Goal: Task Accomplishment & Management: Complete application form

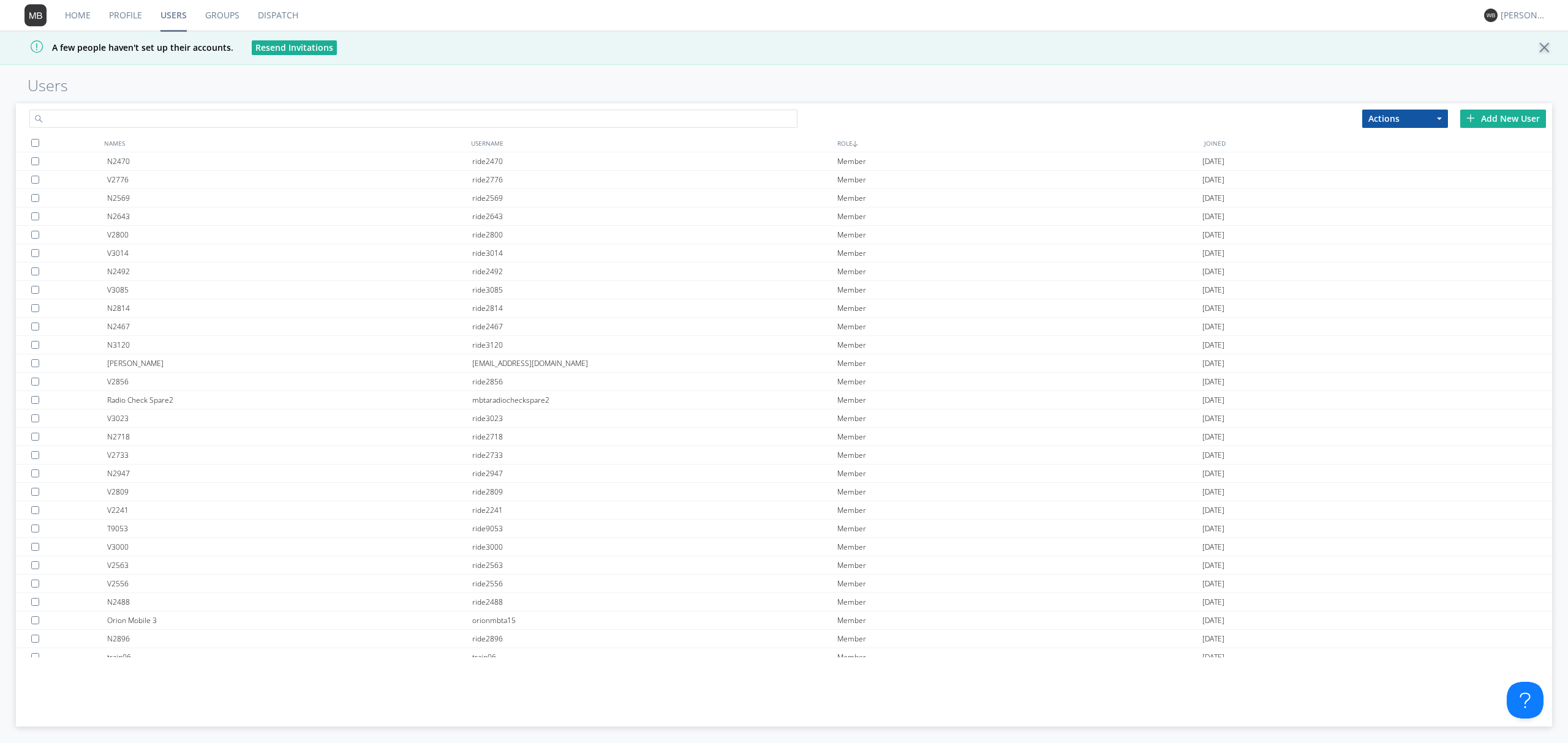
click at [226, 120] on input "text" at bounding box center [413, 119] width 768 height 19
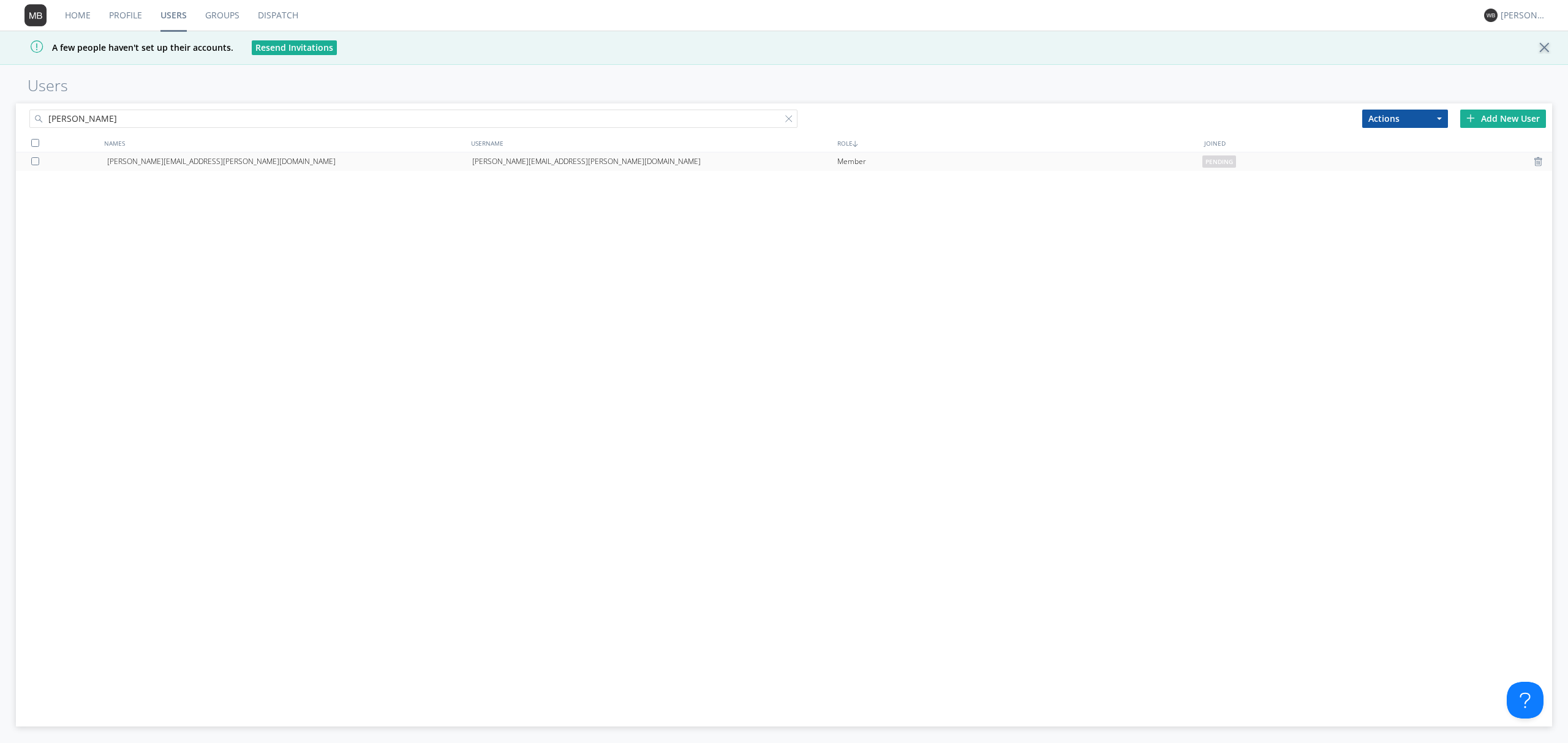
type input "[PERSON_NAME]"
click at [722, 159] on div "[PERSON_NAME][EMAIL_ADDRESS][PERSON_NAME][DOMAIN_NAME]" at bounding box center [654, 161] width 365 height 19
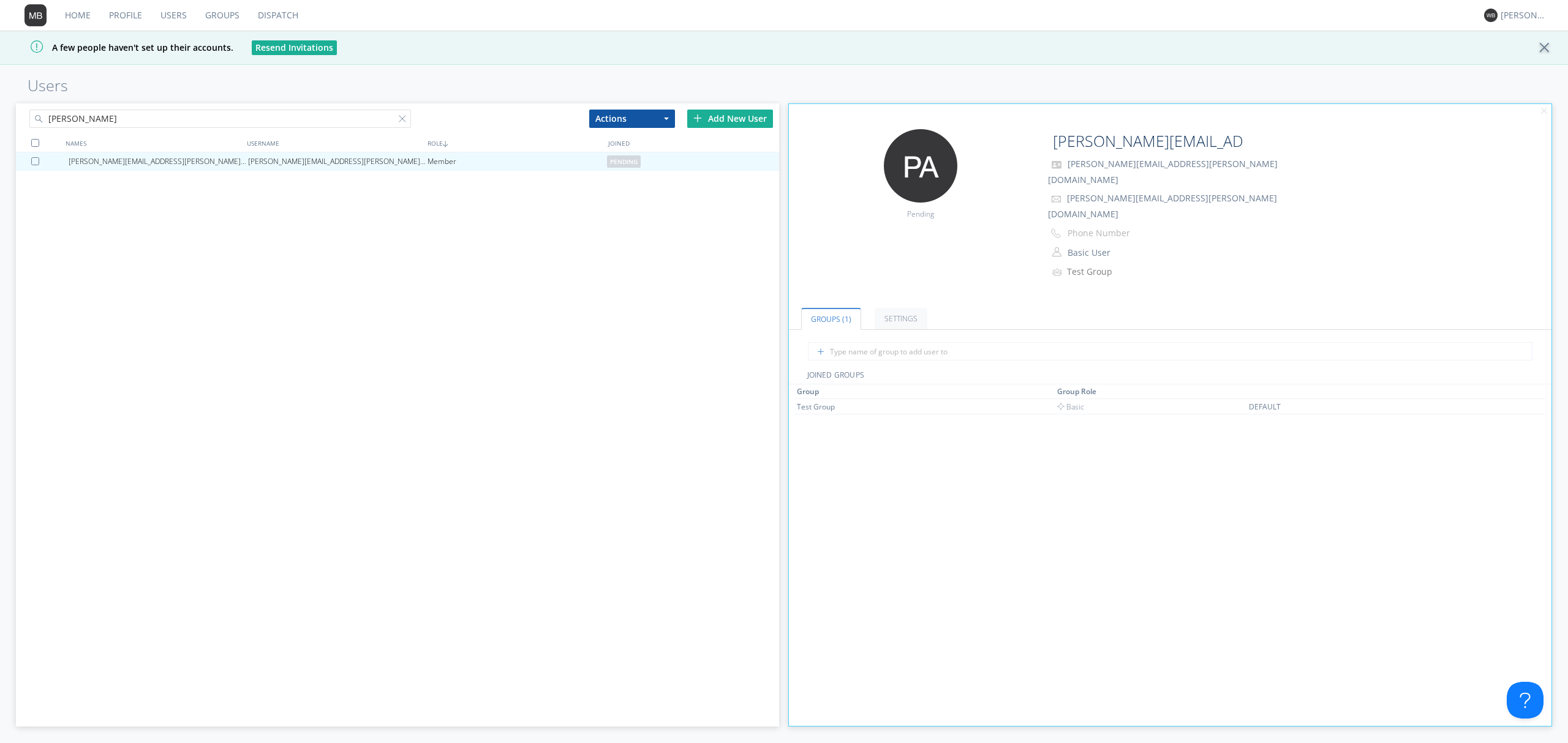
click at [713, 117] on div "Add New User" at bounding box center [730, 119] width 85 height 19
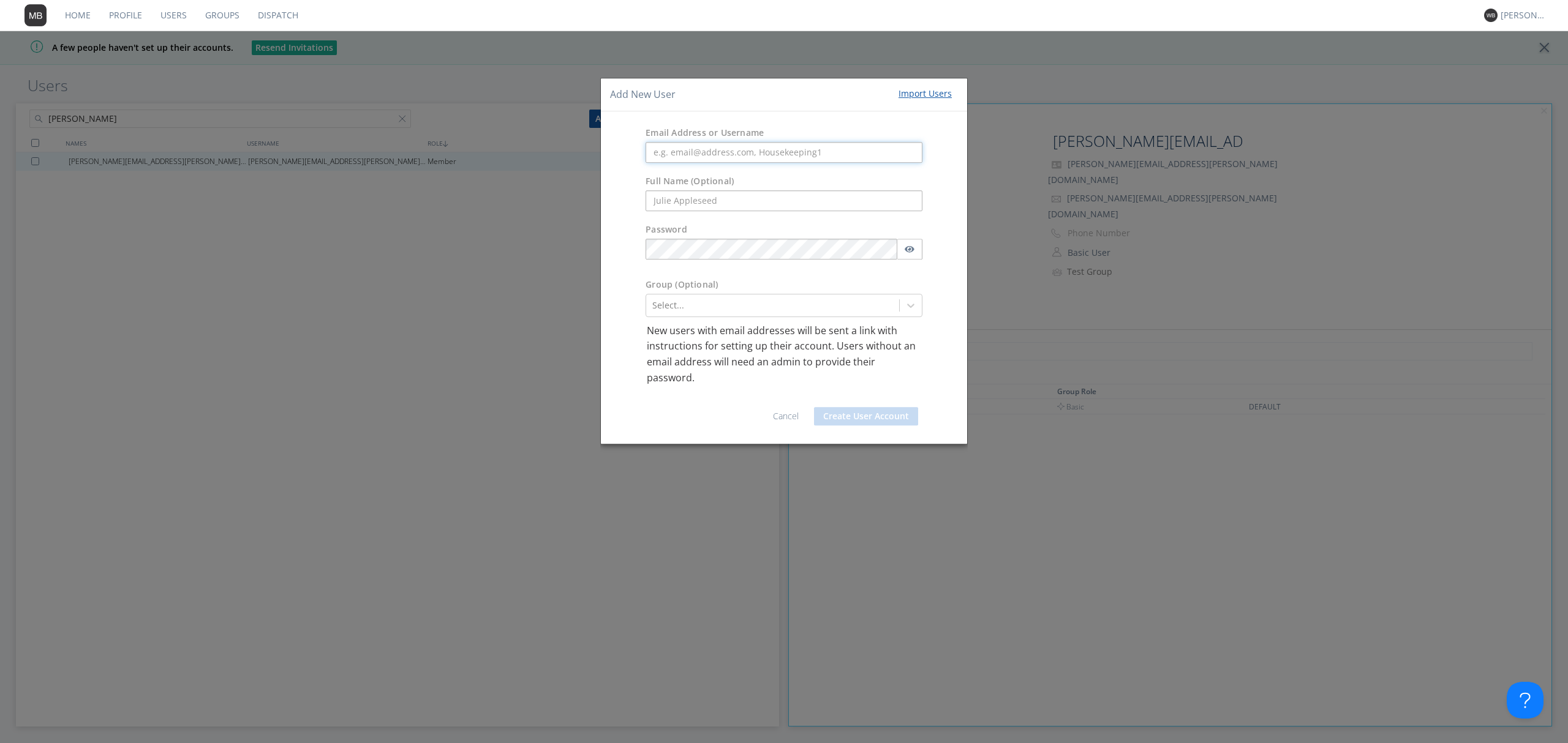
paste input "[EMAIL_ADDRESS][DOMAIN_NAME]"
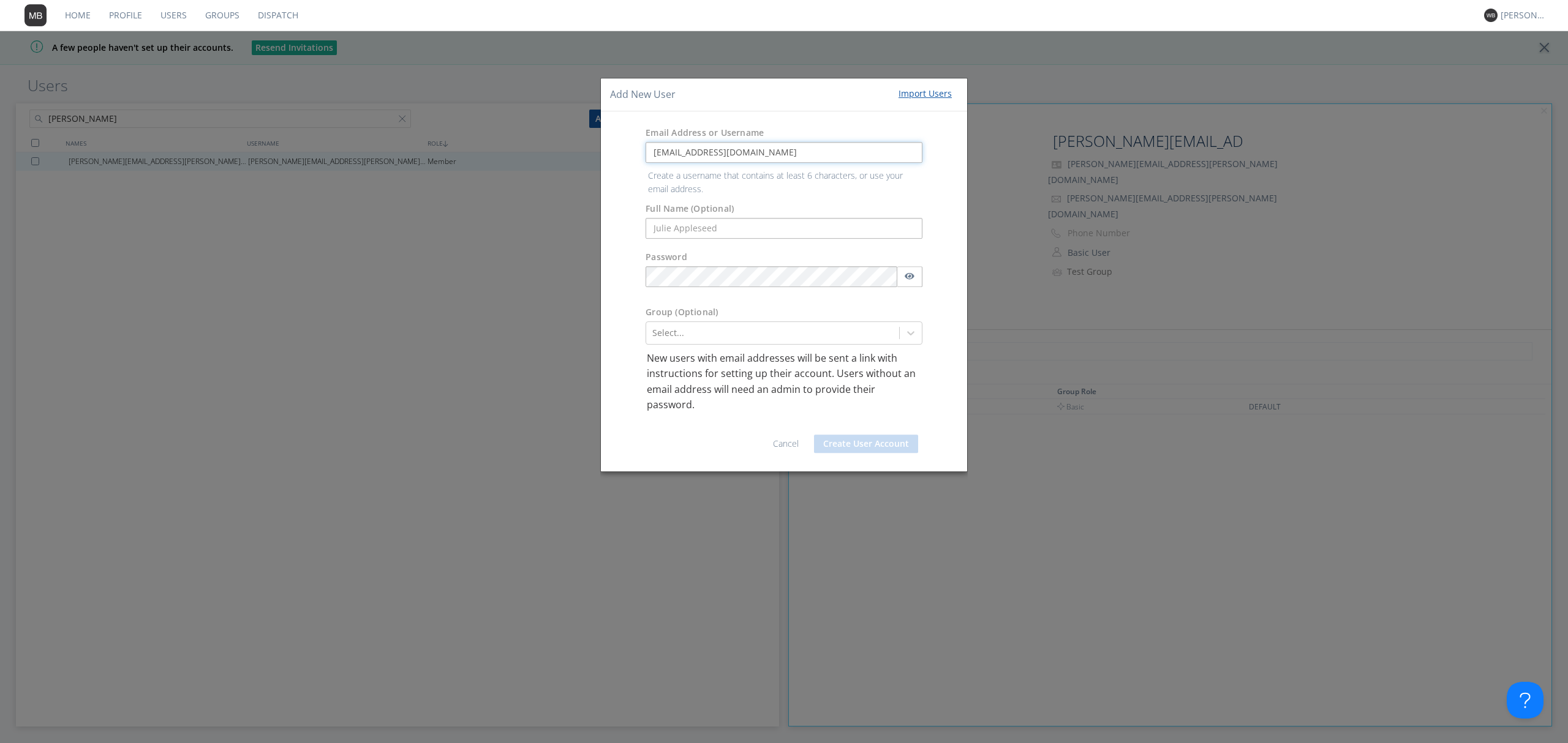
type input "[EMAIL_ADDRESS][DOMAIN_NAME]"
click at [682, 225] on form "Email Address or Username [EMAIL_ADDRESS][DOMAIN_NAME] Create a username that c…" at bounding box center [784, 291] width 348 height 342
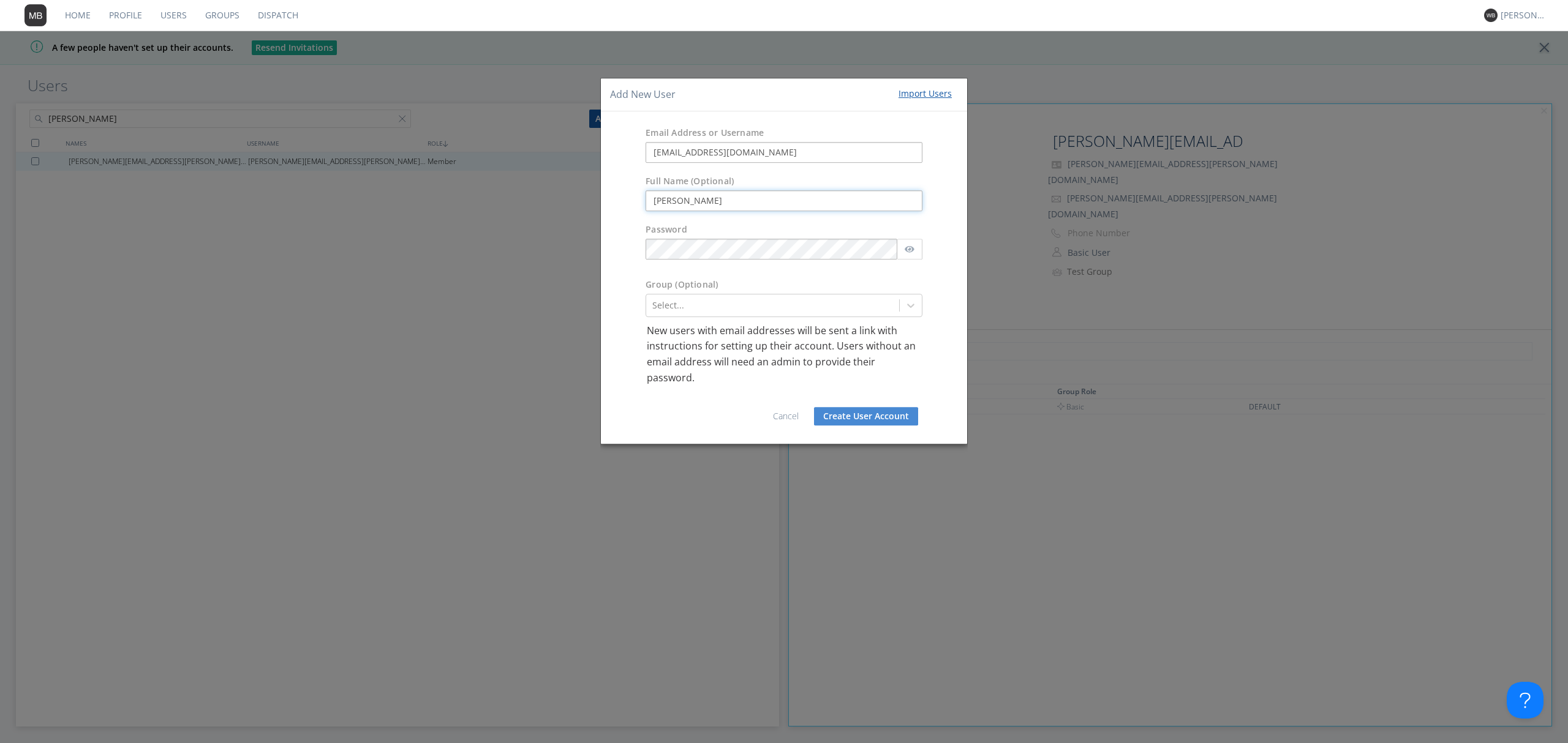
type input "[PERSON_NAME]"
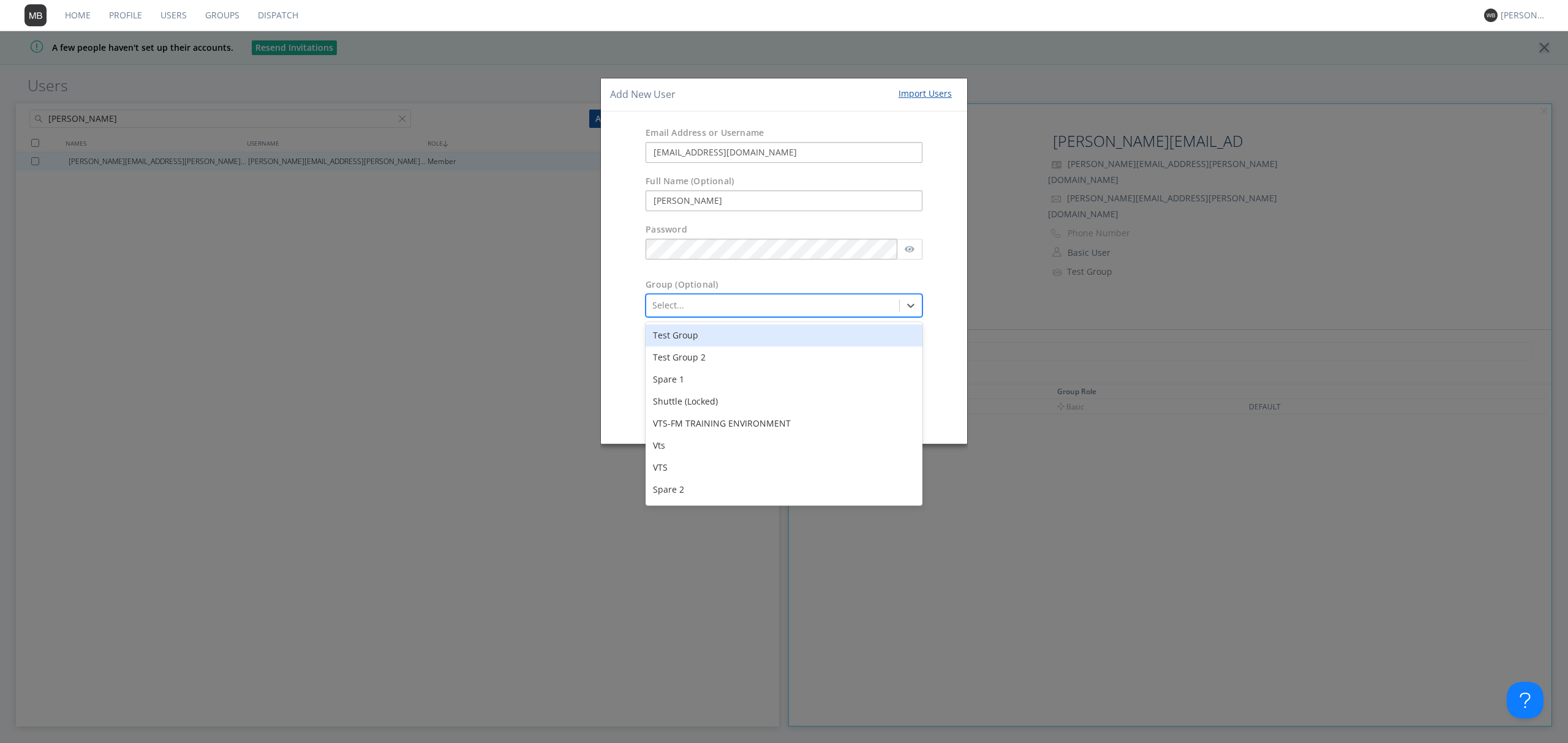
click at [713, 313] on div at bounding box center [773, 305] width 241 height 15
click at [726, 336] on div "Test Group" at bounding box center [784, 336] width 276 height 22
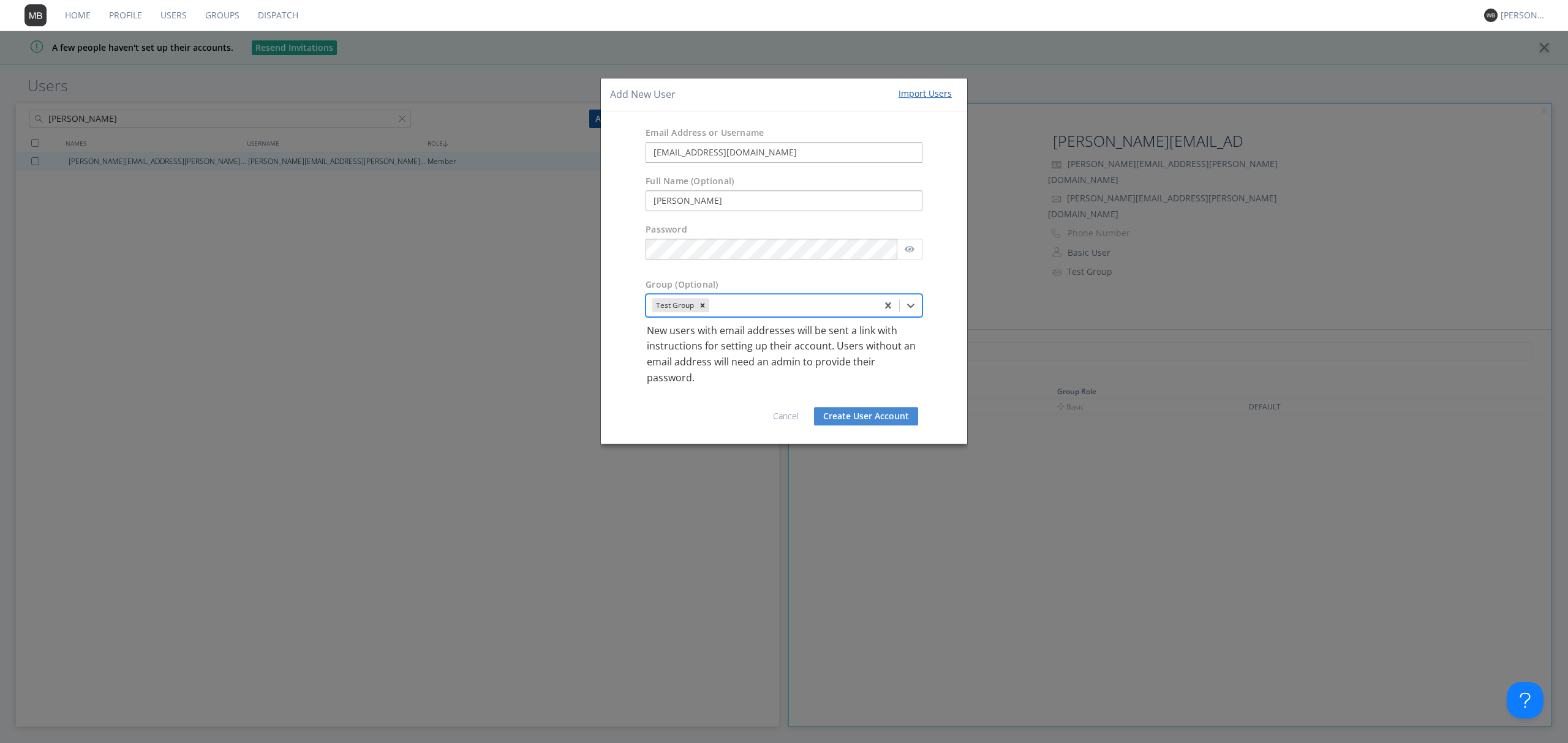
click at [867, 418] on button "Create User Account" at bounding box center [866, 416] width 104 height 19
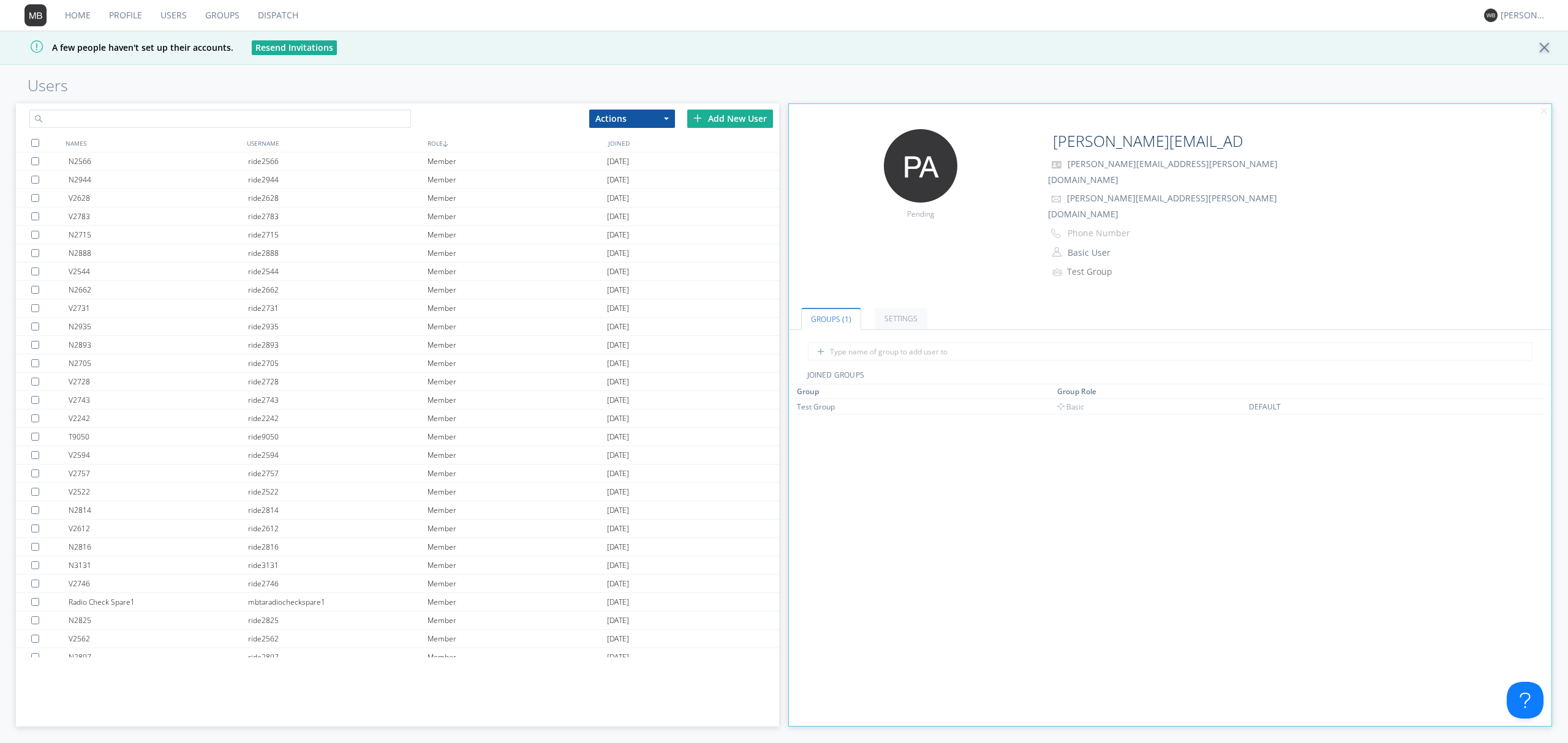
click at [278, 117] on input "text" at bounding box center [220, 119] width 381 height 19
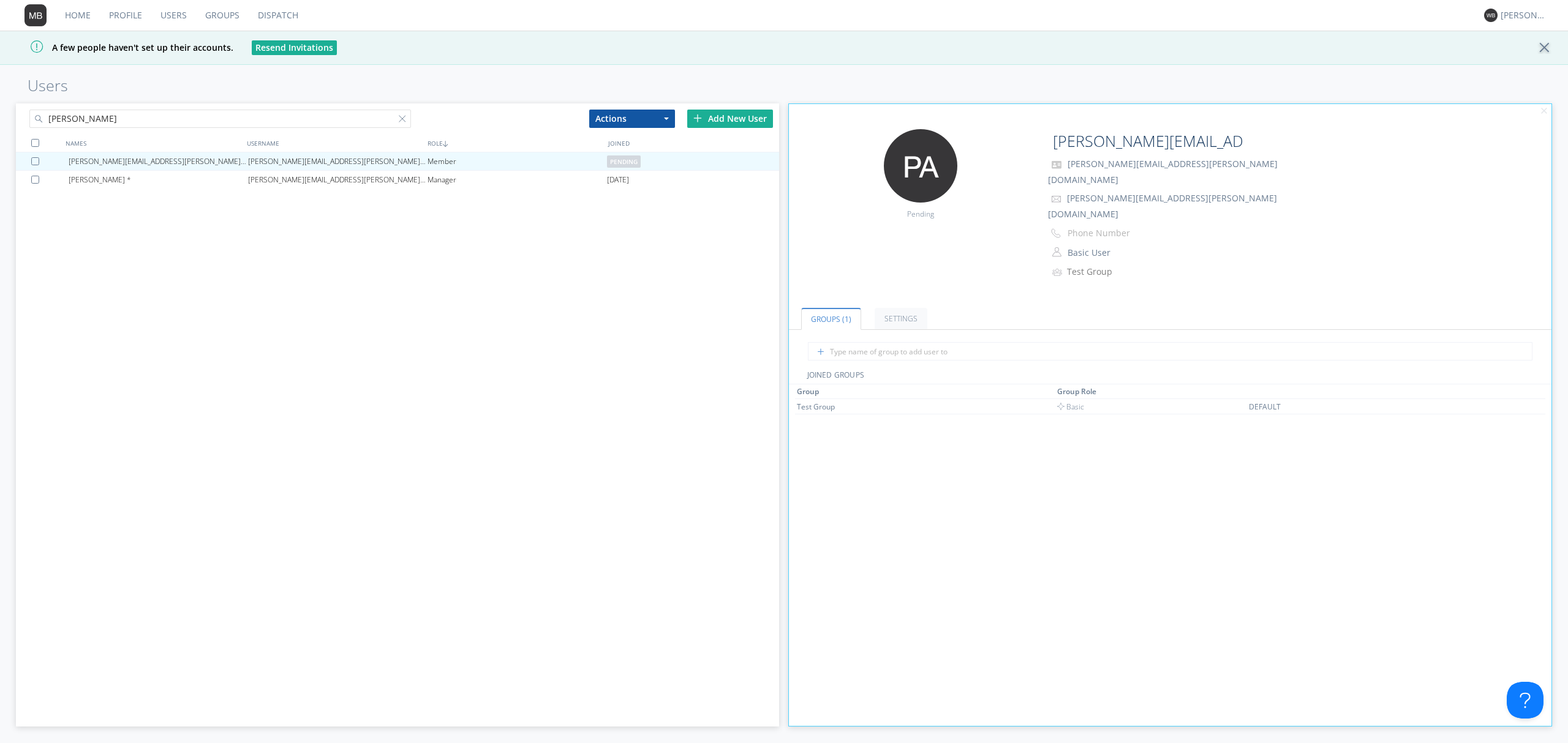
click at [240, 113] on input "[PERSON_NAME]" at bounding box center [220, 119] width 381 height 19
click at [184, 117] on input "[PERSON_NAME]" at bounding box center [220, 119] width 381 height 19
drag, startPoint x: 51, startPoint y: 123, endPoint x: 4, endPoint y: 126, distance: 47.1
click at [4, 126] on div "[PERSON_NAME] Actions Add to Group Delete User Edit Settings Export Users Add N…" at bounding box center [784, 422] width 1568 height 643
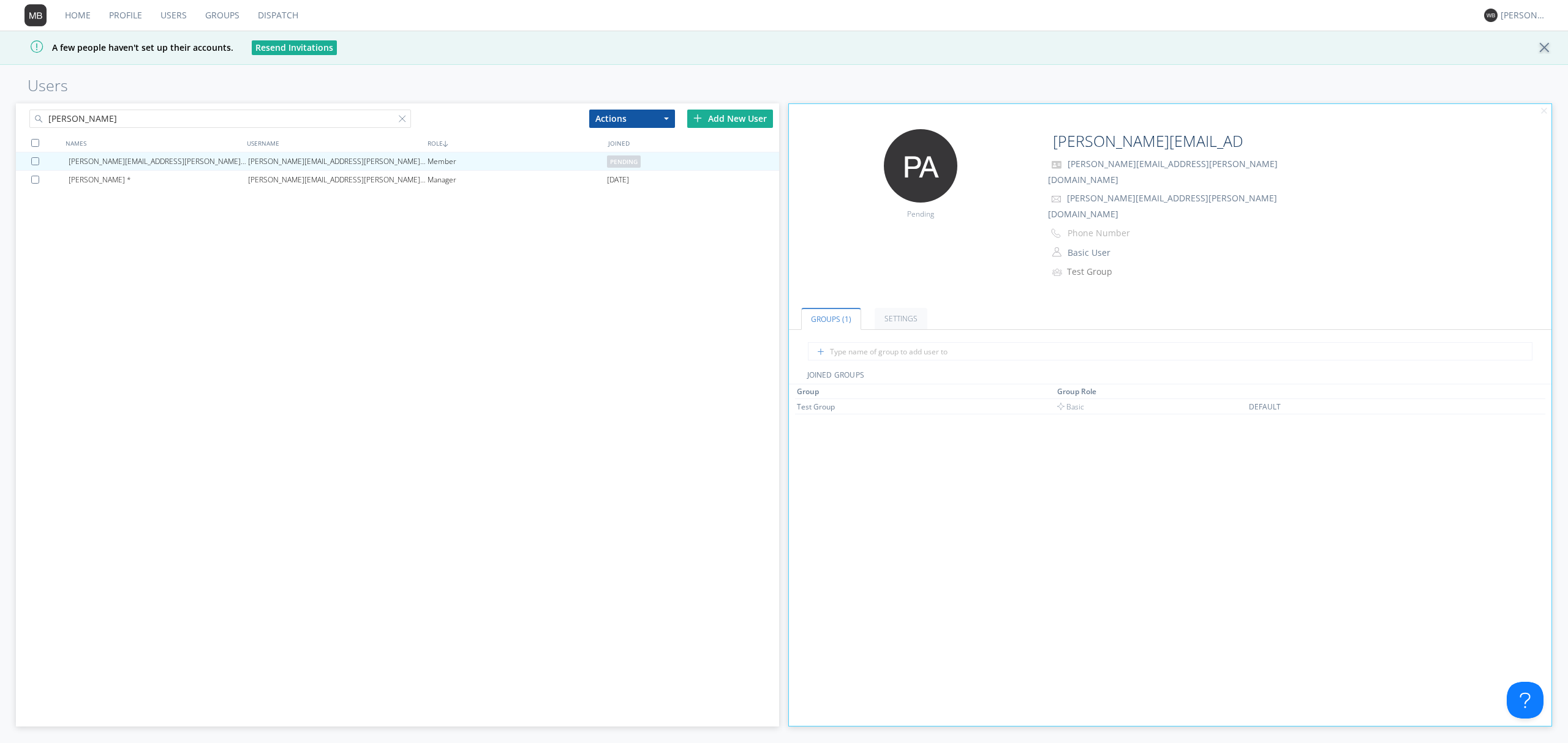
paste input "[EMAIL_ADDRESS][DOMAIN_NAME]"
type input "[EMAIL_ADDRESS][DOMAIN_NAME]"
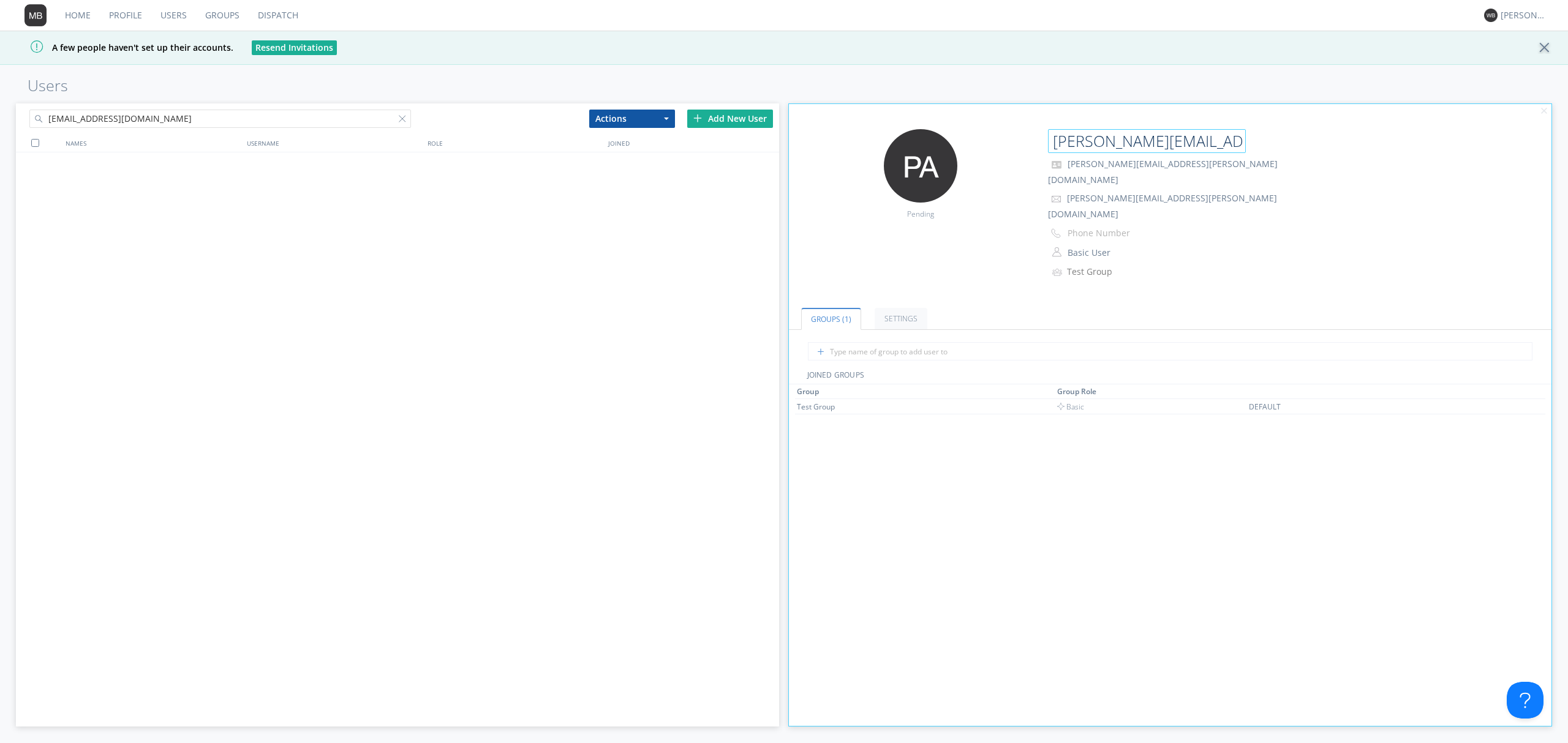
drag, startPoint x: 1054, startPoint y: 142, endPoint x: 1267, endPoint y: 149, distance: 213.1
click at [1267, 149] on div "[PERSON_NAME][EMAIL_ADDRESS][PERSON_NAME][DOMAIN_NAME]" at bounding box center [1170, 141] width 245 height 25
